Goal: Information Seeking & Learning: Learn about a topic

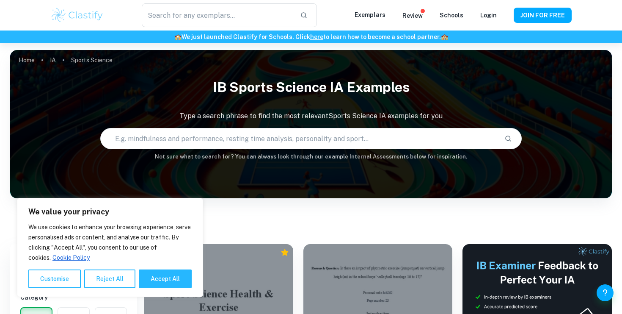
scroll to position [135, 0]
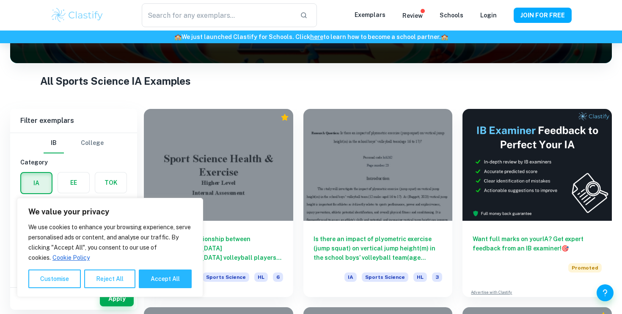
click at [86, 278] on button "Reject All" at bounding box center [109, 278] width 51 height 19
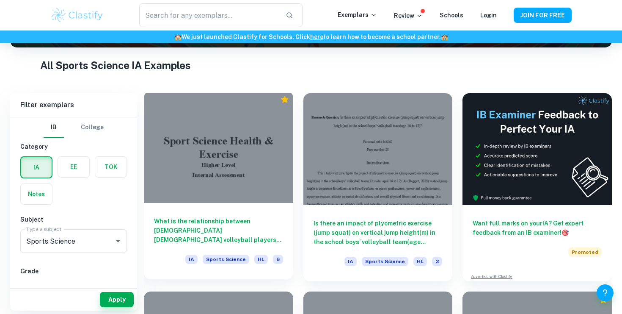
scroll to position [153, 0]
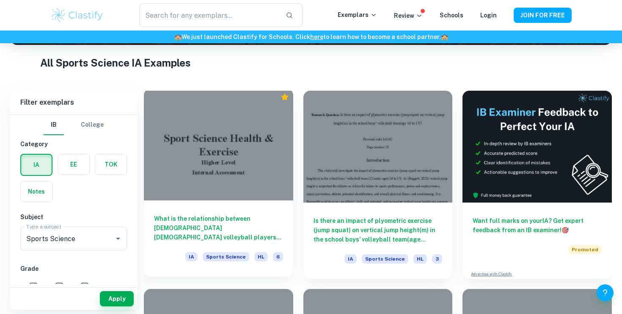
click at [254, 169] on div at bounding box center [218, 144] width 149 height 112
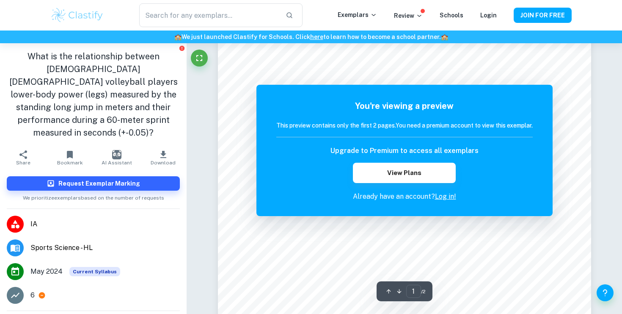
scroll to position [34, 0]
click at [539, 15] on button "JOIN FOR FREE" at bounding box center [543, 15] width 58 height 15
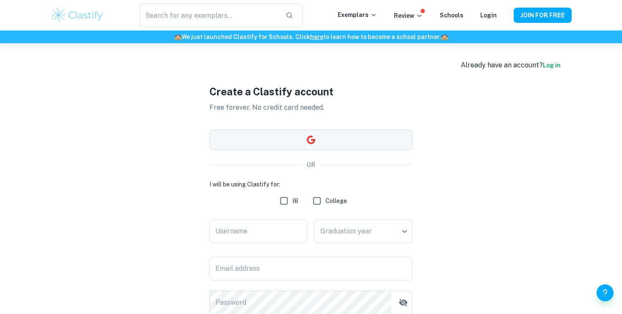
click at [358, 148] on button "button" at bounding box center [311, 140] width 203 height 20
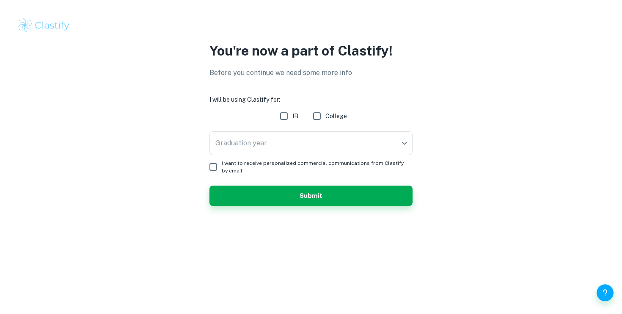
click at [287, 116] on input "IB" at bounding box center [284, 116] width 17 height 17
checkbox input "true"
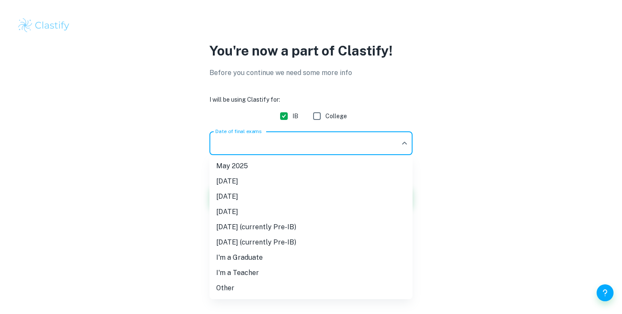
click at [298, 142] on body "We value your privacy We use cookies to enhance your browsing experience, serve…" at bounding box center [311, 157] width 622 height 314
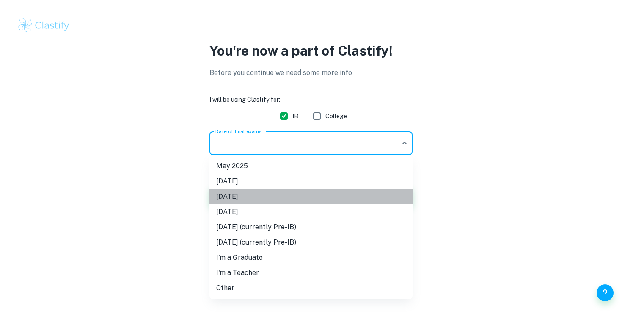
click at [274, 200] on li "[DATE]" at bounding box center [311, 196] width 203 height 15
type input "M26"
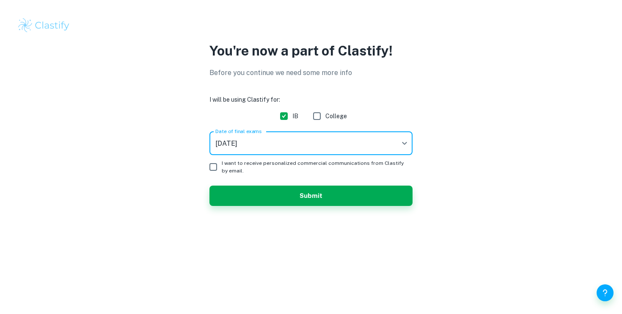
click at [216, 167] on input "I want to receive personalized commercial communications from Clastify by email." at bounding box center [213, 166] width 17 height 17
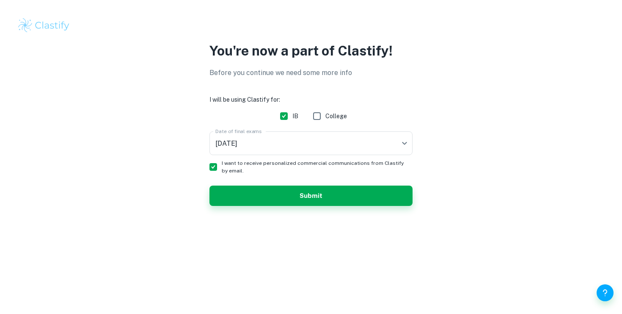
click at [216, 167] on input "I want to receive personalized commercial communications from Clastify by email." at bounding box center [213, 166] width 17 height 17
checkbox input "false"
click at [231, 186] on button "Submit" at bounding box center [311, 195] width 203 height 20
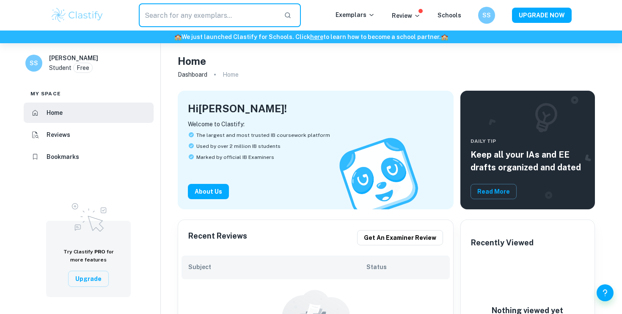
click at [220, 21] on input "text" at bounding box center [208, 15] width 138 height 24
type input "SEHS IA"
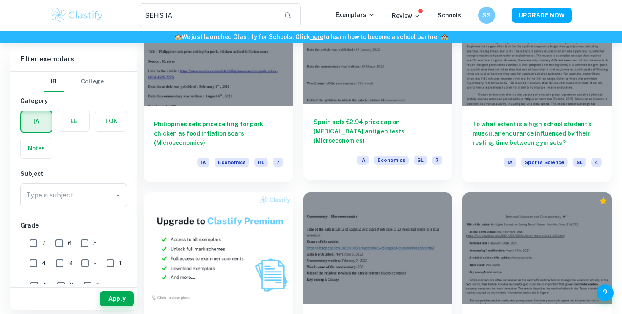
scroll to position [298, 0]
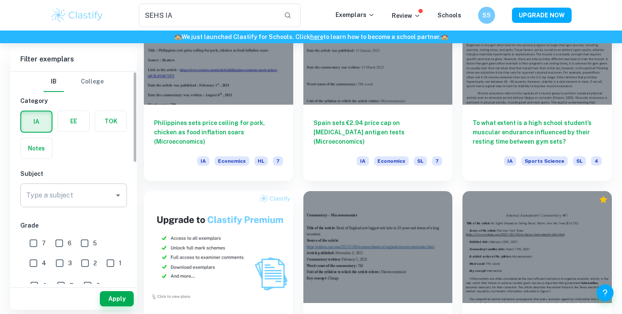
click at [105, 192] on input "Type a subject" at bounding box center [67, 195] width 86 height 16
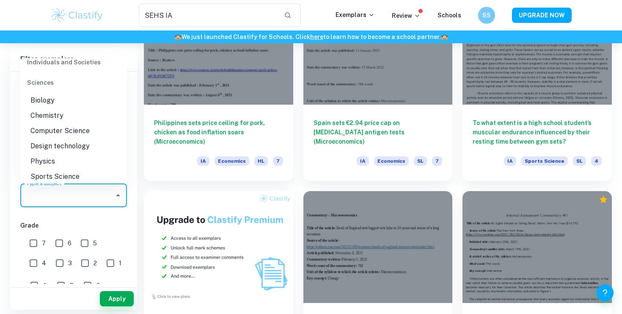
scroll to position [1080, 0]
click at [72, 170] on li "Sports Science" at bounding box center [73, 177] width 107 height 15
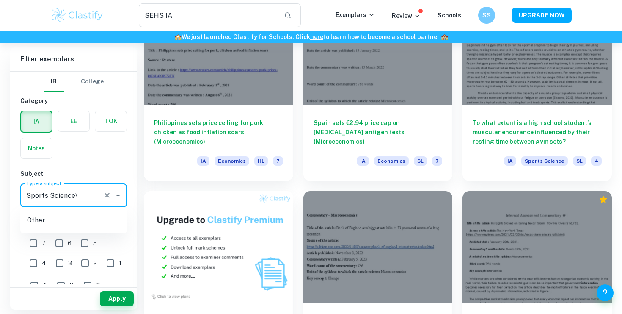
type input "Sports Science"
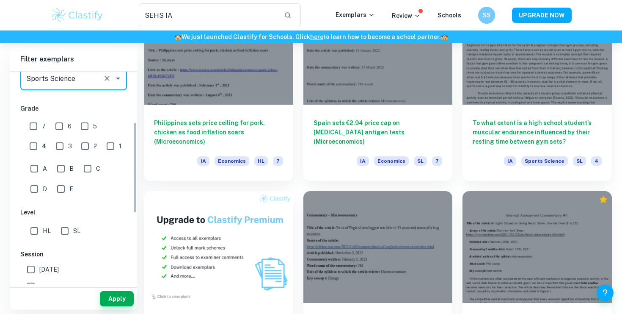
scroll to position [128, 0]
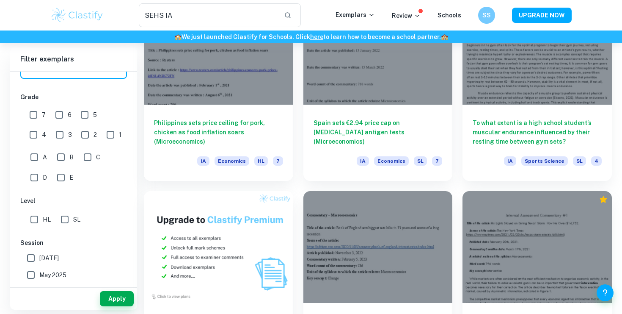
click at [33, 213] on input "HL" at bounding box center [34, 219] width 17 height 17
checkbox input "true"
click at [32, 259] on input "[DATE]" at bounding box center [30, 257] width 17 height 17
checkbox input "true"
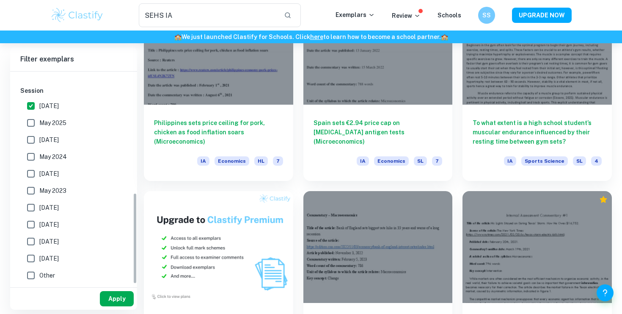
scroll to position [280, 0]
click at [122, 305] on button "Apply" at bounding box center [117, 298] width 34 height 15
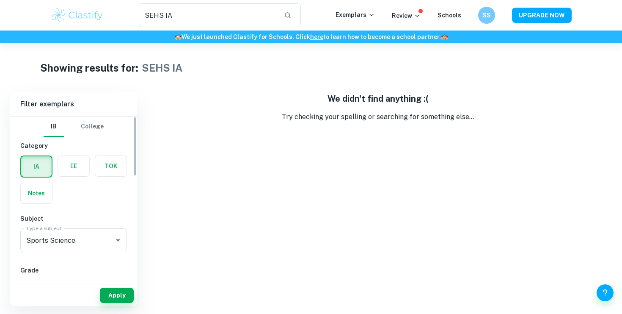
click at [40, 166] on label "button" at bounding box center [36, 166] width 30 height 20
click at [0, 0] on input "radio" at bounding box center [0, 0] width 0 height 0
click at [95, 121] on button "College" at bounding box center [92, 126] width 23 height 20
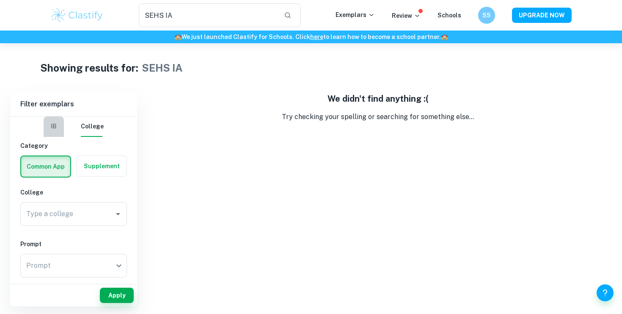
click at [55, 132] on button "IB" at bounding box center [54, 126] width 20 height 20
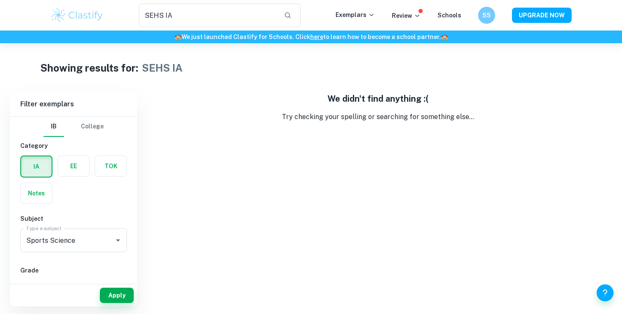
click at [47, 167] on label "button" at bounding box center [36, 166] width 30 height 20
click at [0, 0] on input "radio" at bounding box center [0, 0] width 0 height 0
click at [107, 298] on button "Apply" at bounding box center [117, 294] width 34 height 15
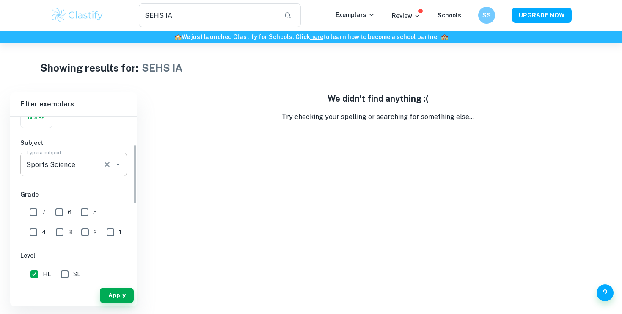
scroll to position [83, 0]
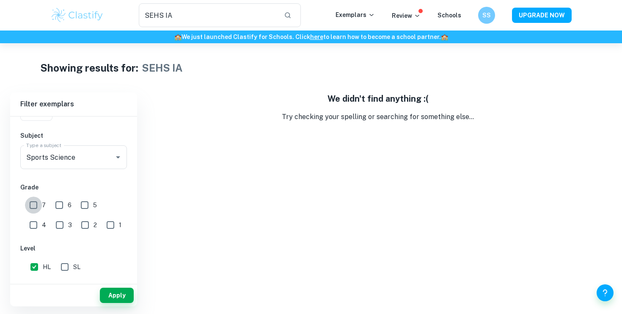
click at [37, 204] on input "7" at bounding box center [33, 204] width 17 height 17
checkbox input "true"
click at [128, 292] on button "Apply" at bounding box center [117, 294] width 34 height 15
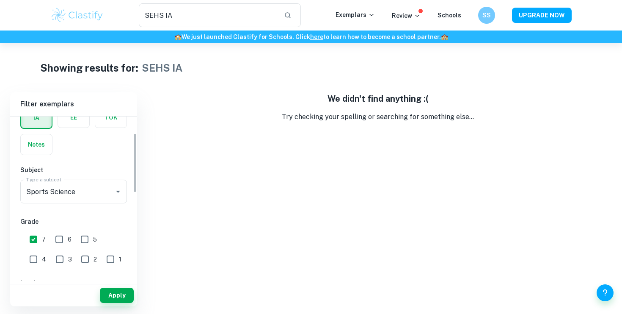
scroll to position [46, 0]
click at [104, 190] on icon "Clear" at bounding box center [107, 194] width 8 height 8
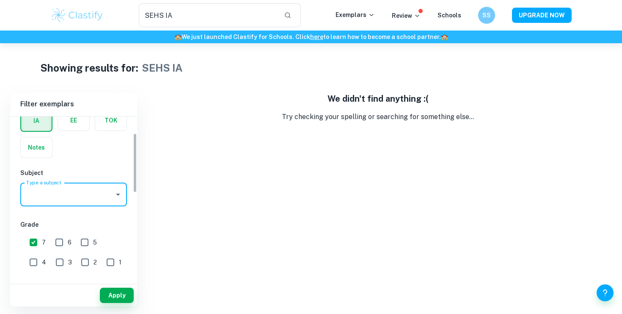
click at [122, 193] on icon "Open" at bounding box center [118, 194] width 10 height 10
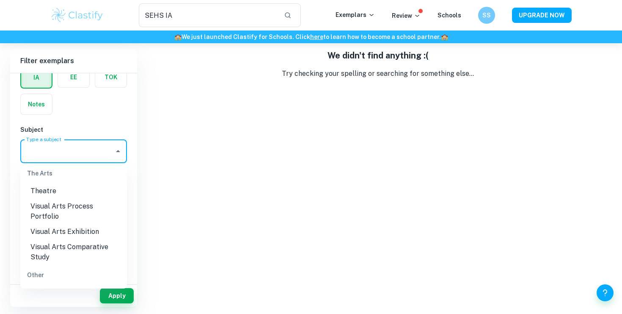
scroll to position [44, 0]
click at [98, 162] on div "Type a subject" at bounding box center [73, 151] width 107 height 24
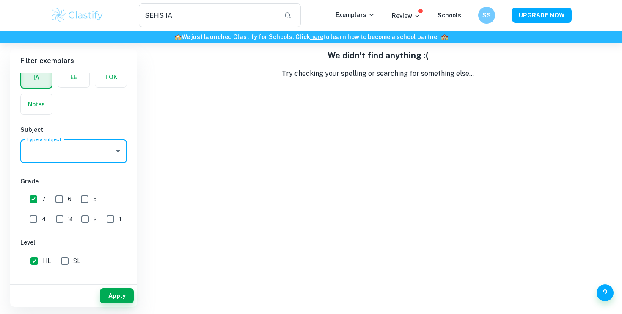
click at [110, 150] on div "Type a subject" at bounding box center [73, 151] width 107 height 24
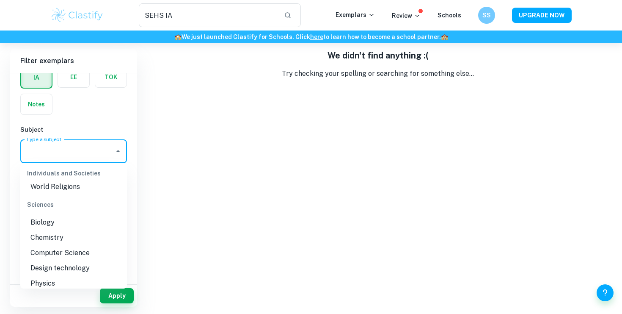
scroll to position [1017, 0]
click at [75, 292] on li "Sports Science" at bounding box center [73, 299] width 107 height 15
type input "Sports Science"
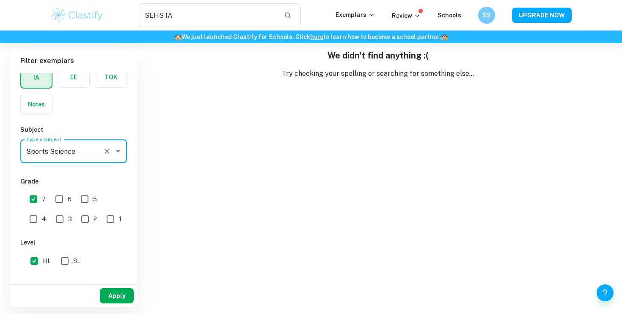
click at [109, 295] on button "Apply" at bounding box center [117, 295] width 34 height 15
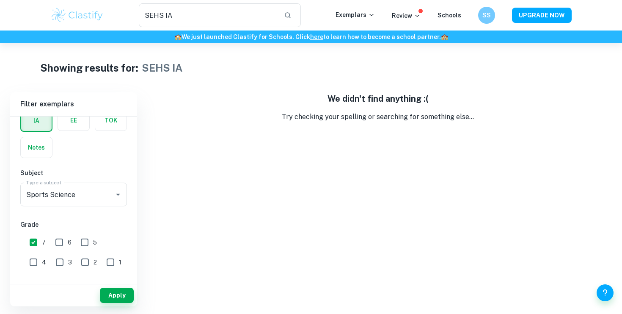
click at [43, 116] on label "button" at bounding box center [36, 120] width 30 height 20
click at [0, 0] on input "radio" at bounding box center [0, 0] width 0 height 0
click at [36, 238] on input "7" at bounding box center [33, 242] width 17 height 17
checkbox input "false"
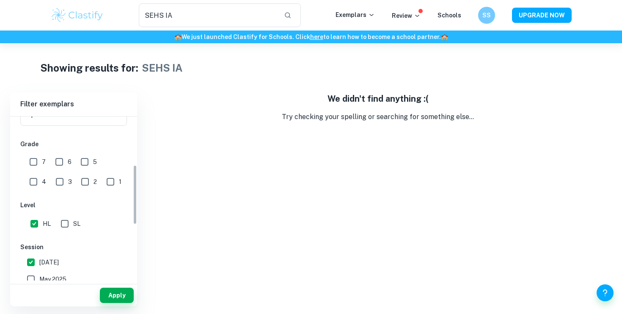
scroll to position [133, 0]
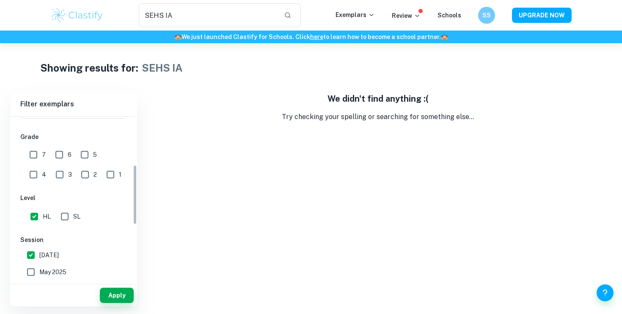
click at [34, 220] on input "HL" at bounding box center [34, 216] width 17 height 17
checkbox input "false"
click at [33, 253] on input "[DATE]" at bounding box center [30, 254] width 17 height 17
checkbox input "false"
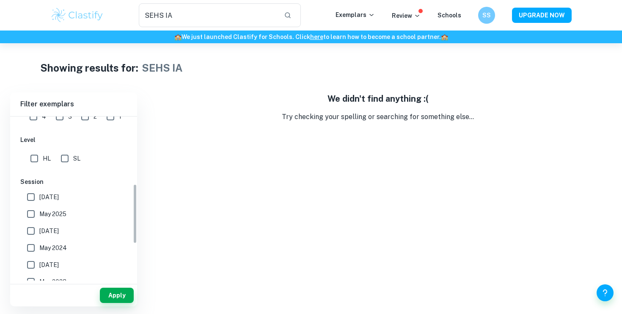
scroll to position [192, 0]
click at [127, 293] on button "Apply" at bounding box center [117, 294] width 34 height 15
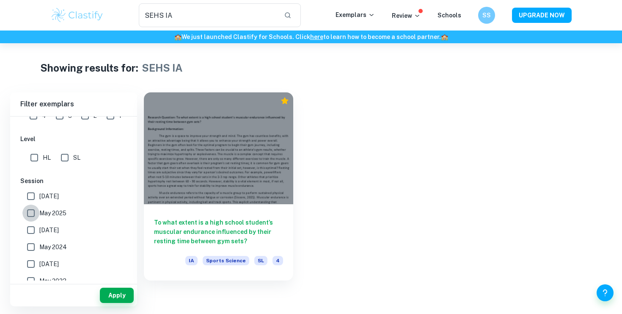
click at [29, 213] on input "May 2025" at bounding box center [30, 212] width 17 height 17
checkbox input "true"
click at [121, 293] on button "Apply" at bounding box center [117, 294] width 34 height 15
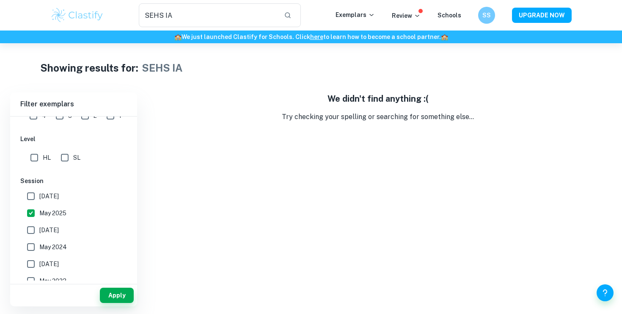
click at [33, 162] on input "HL" at bounding box center [34, 157] width 17 height 17
checkbox input "true"
click at [106, 294] on button "Apply" at bounding box center [117, 294] width 34 height 15
click at [30, 215] on input "May 2025" at bounding box center [30, 212] width 17 height 17
checkbox input "false"
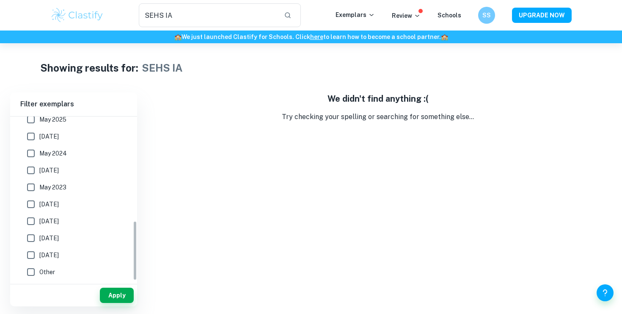
scroll to position [286, 0]
click at [35, 222] on input "[DATE]" at bounding box center [30, 220] width 17 height 17
click at [127, 295] on button "Apply" at bounding box center [117, 294] width 34 height 15
click at [31, 217] on input "[DATE]" at bounding box center [30, 220] width 17 height 17
checkbox input "false"
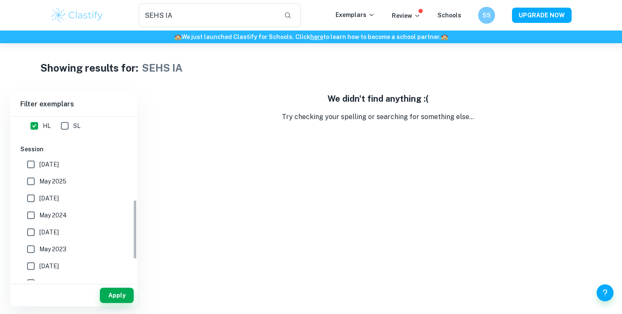
scroll to position [179, 0]
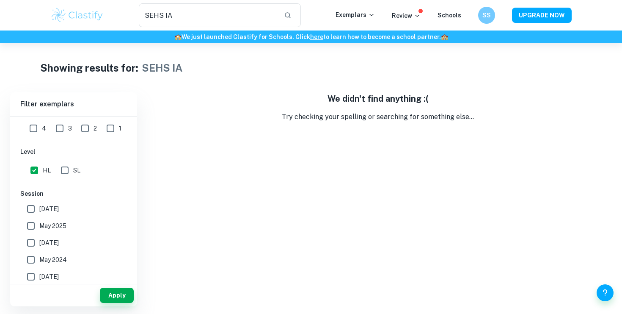
click at [36, 172] on input "HL" at bounding box center [34, 170] width 17 height 17
checkbox input "false"
click at [124, 295] on button "Apply" at bounding box center [117, 294] width 34 height 15
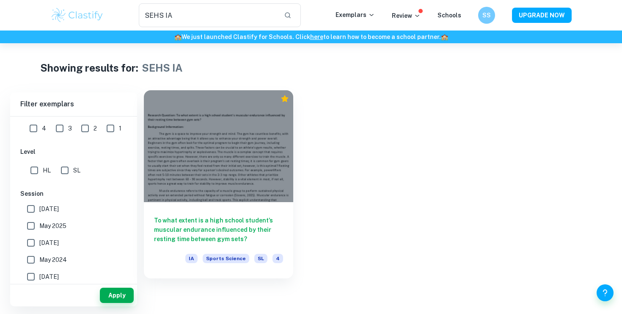
click at [226, 230] on h6 "To what extent is a high school student’s muscular endurance influenced by thei…" at bounding box center [218, 229] width 129 height 28
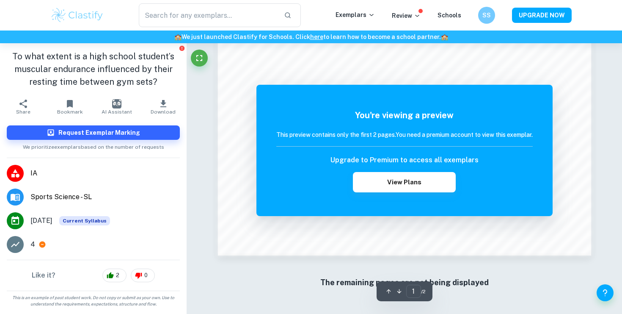
scroll to position [856, 0]
